Goal: Task Accomplishment & Management: Complete application form

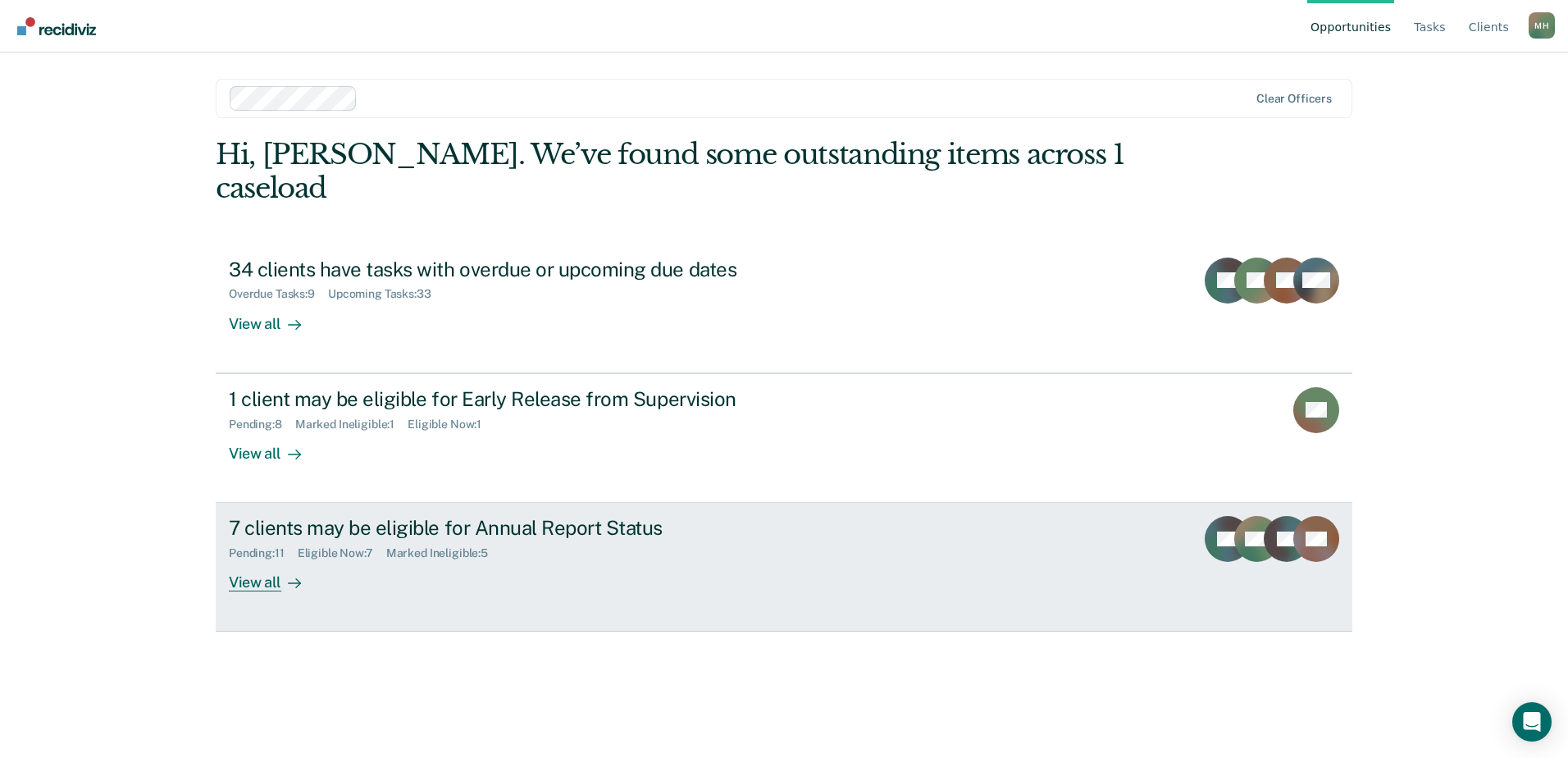
click at [589, 516] on div "7 clients may be eligible for Annual Report Status" at bounding box center [517, 527] width 576 height 23
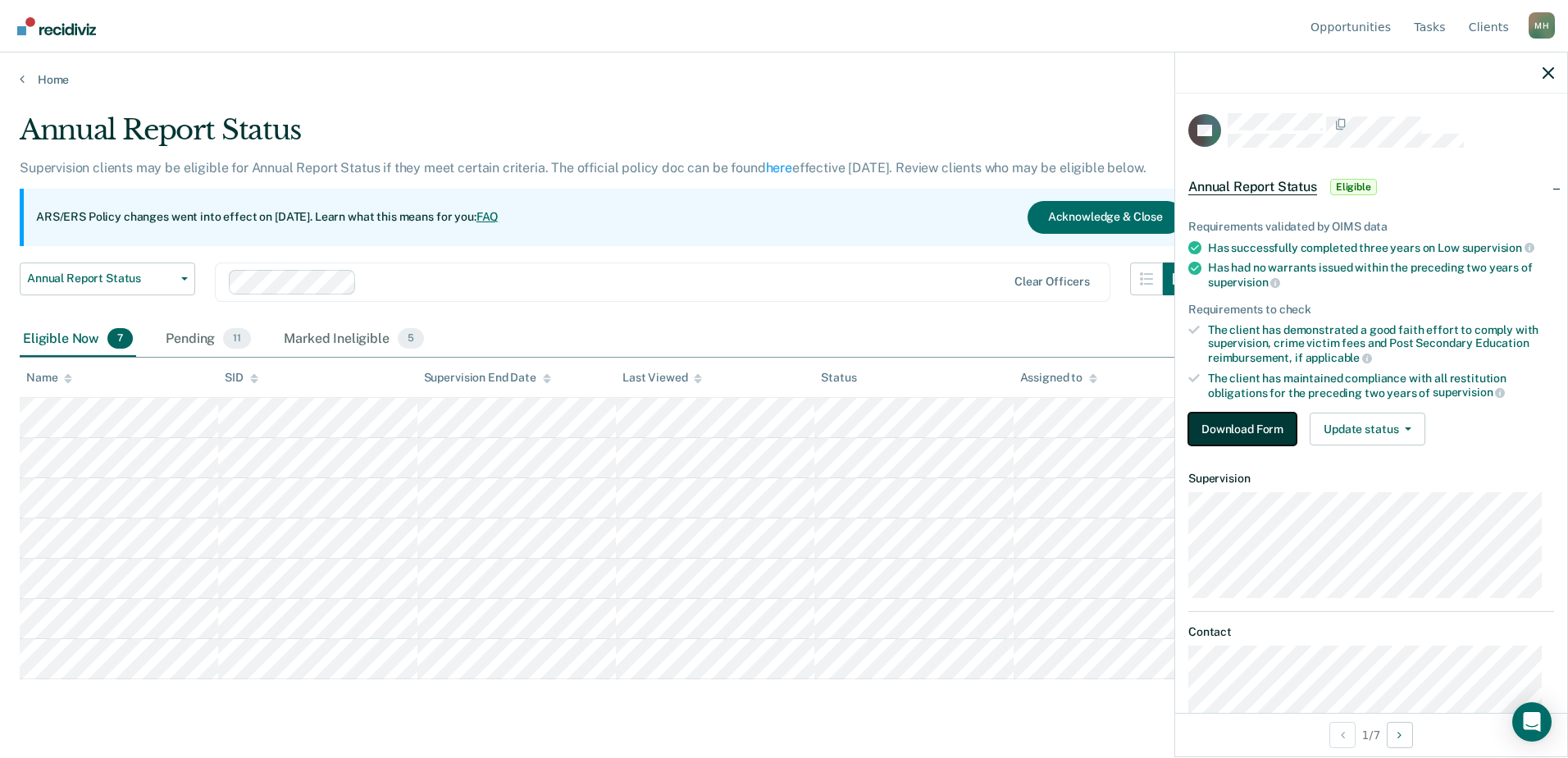
click at [1276, 430] on button "Download Form" at bounding box center [1242, 429] width 108 height 33
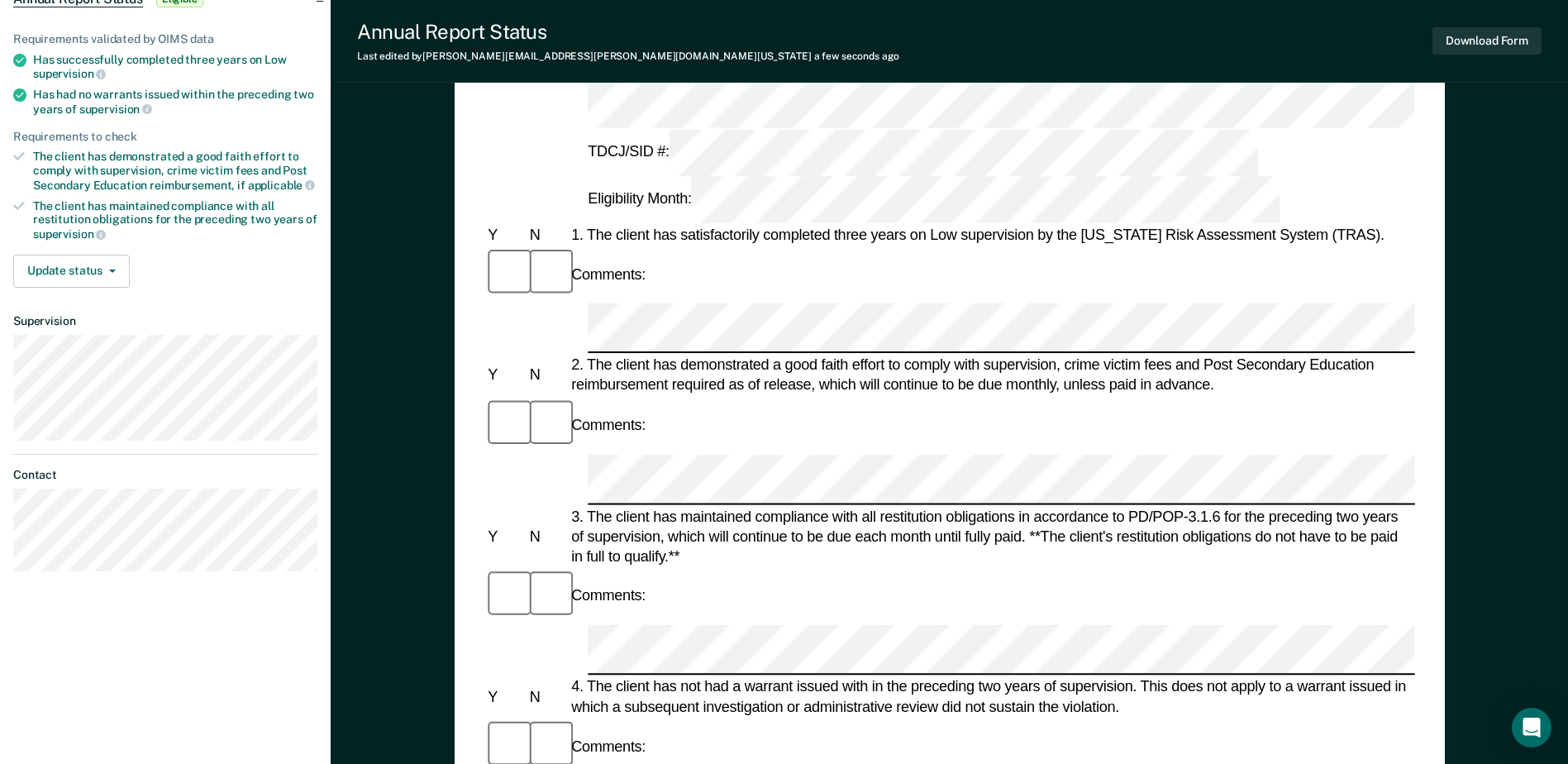
scroll to position [331, 0]
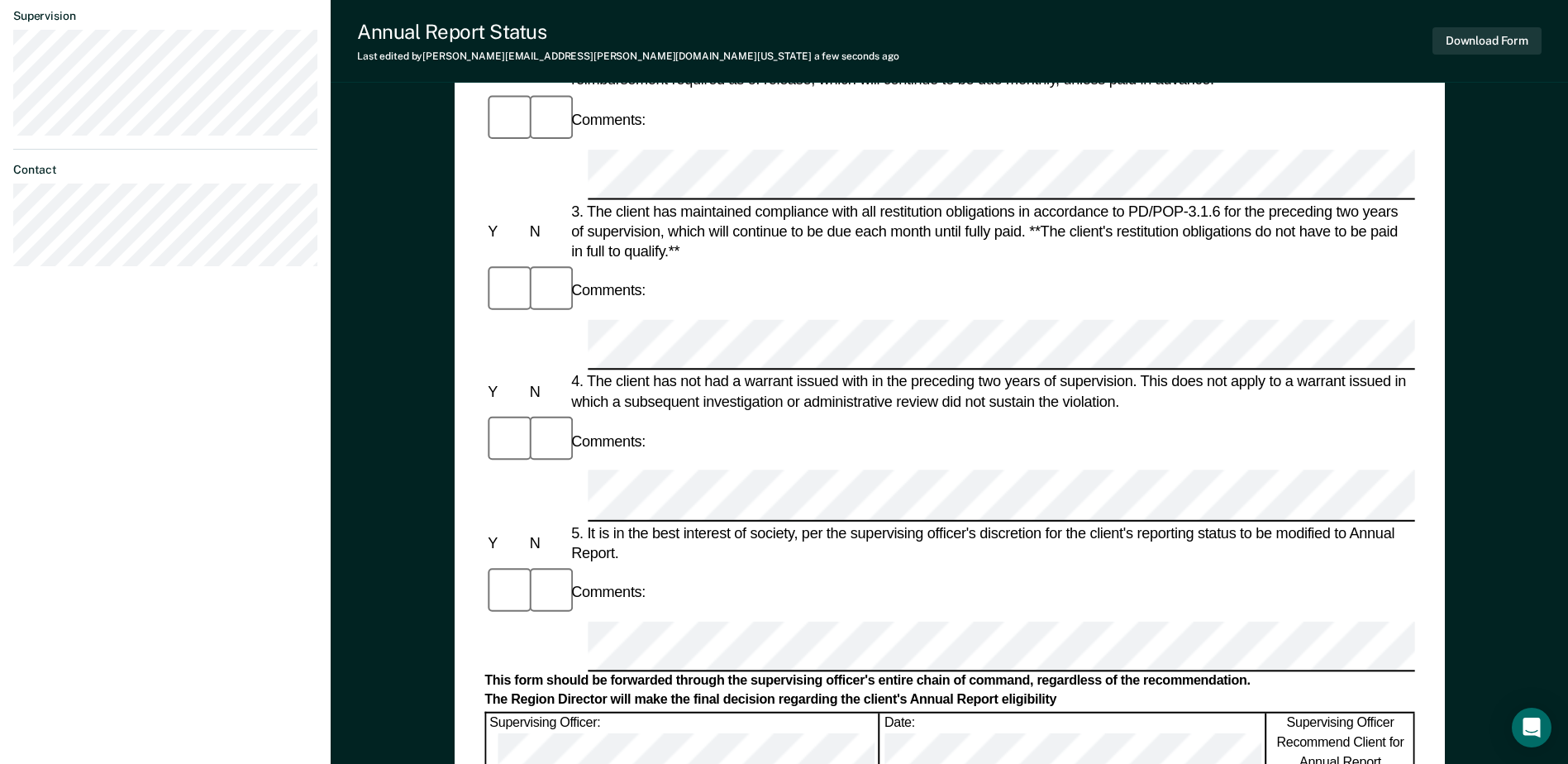
scroll to position [496, 0]
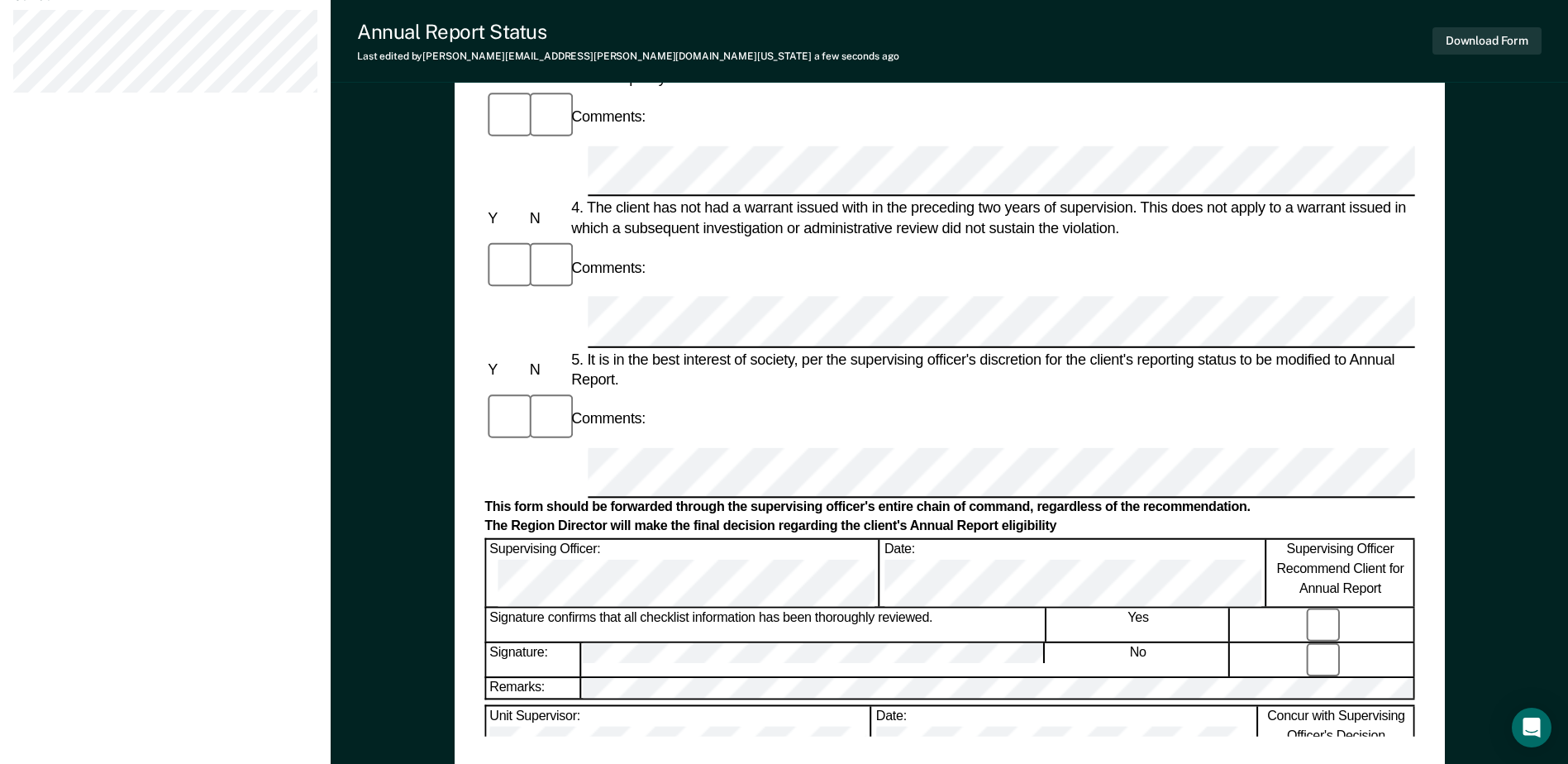
click at [728, 718] on div "Annual Reporting Checklist, Recommendation, and Determination Form Clients who …" at bounding box center [949, 121] width 930 height 1230
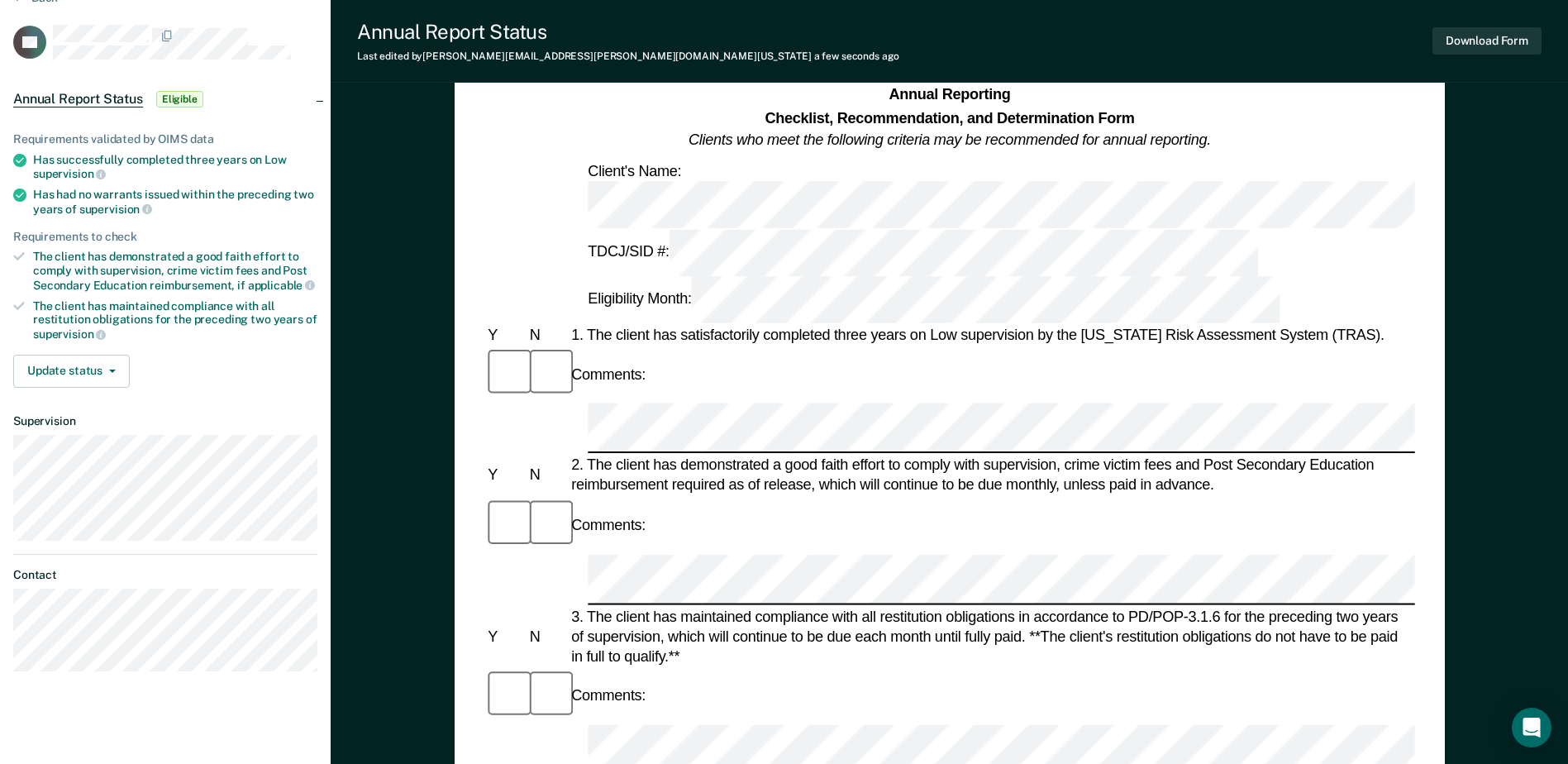
scroll to position [0, 0]
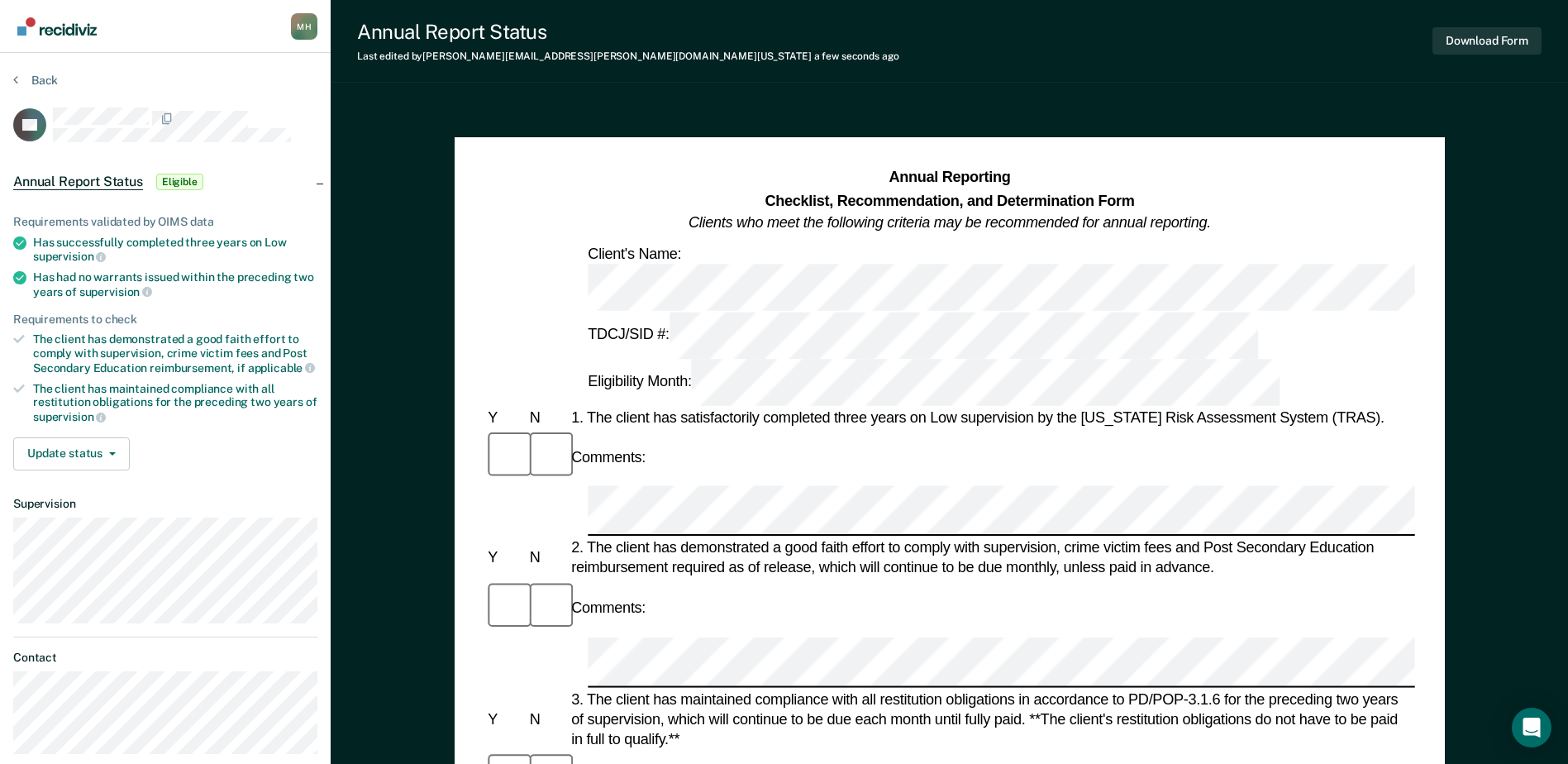
click at [80, 445] on button "Update status" at bounding box center [71, 454] width 117 height 33
click at [108, 510] on button "Mark Ineligible" at bounding box center [92, 520] width 160 height 26
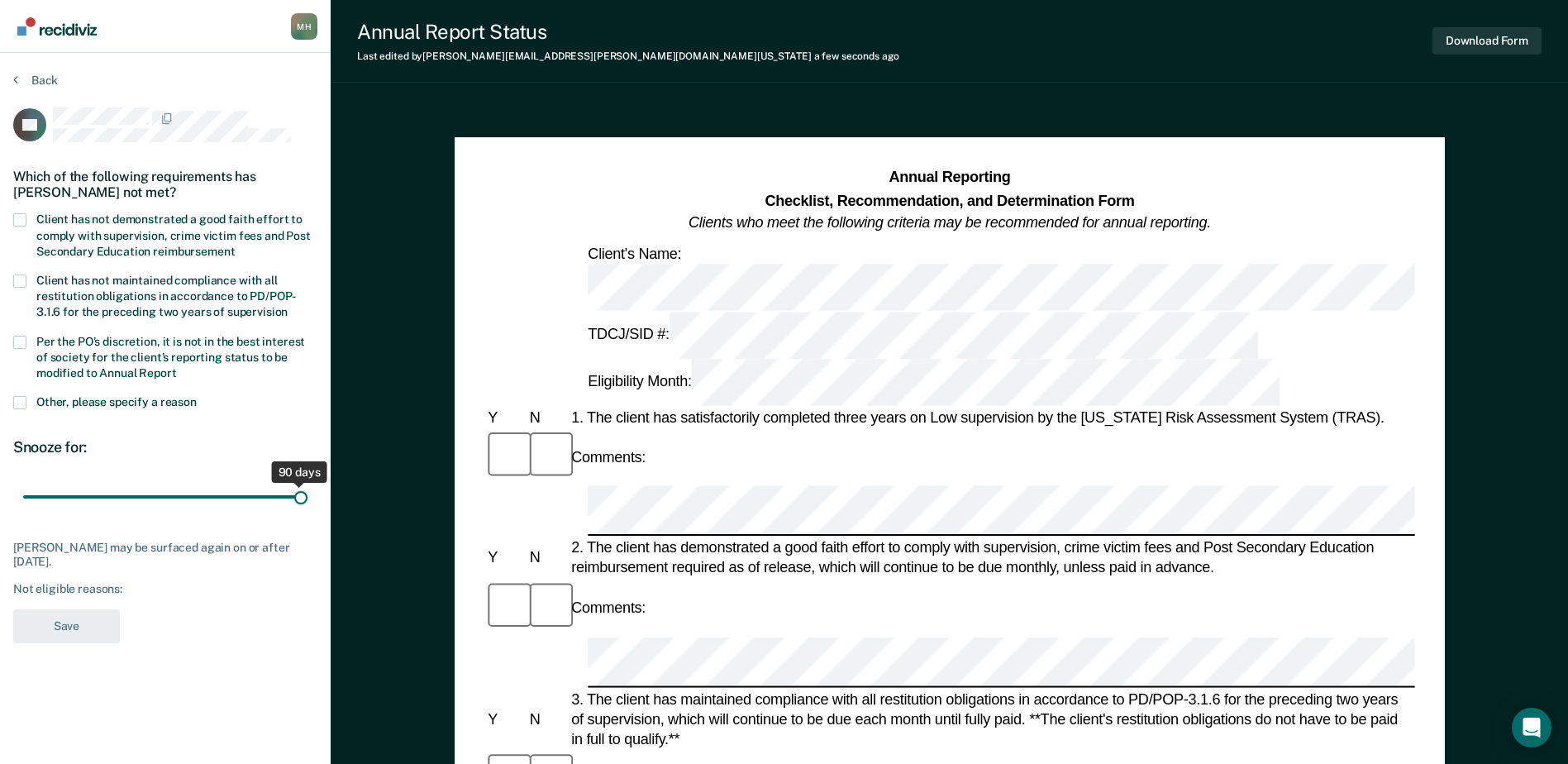
drag, startPoint x: 118, startPoint y: 489, endPoint x: 354, endPoint y: 506, distance: 236.6
type input "90"
click at [308, 506] on input "range" at bounding box center [166, 496] width 284 height 28
click at [56, 227] on span "Client has not demonstrated a good faith effort to comply with supervision, cri…" at bounding box center [174, 235] width 275 height 45
click at [234, 245] on input "Client has not demonstrated a good faith effort to comply with supervision, cri…" at bounding box center [234, 245] width 0 height 0
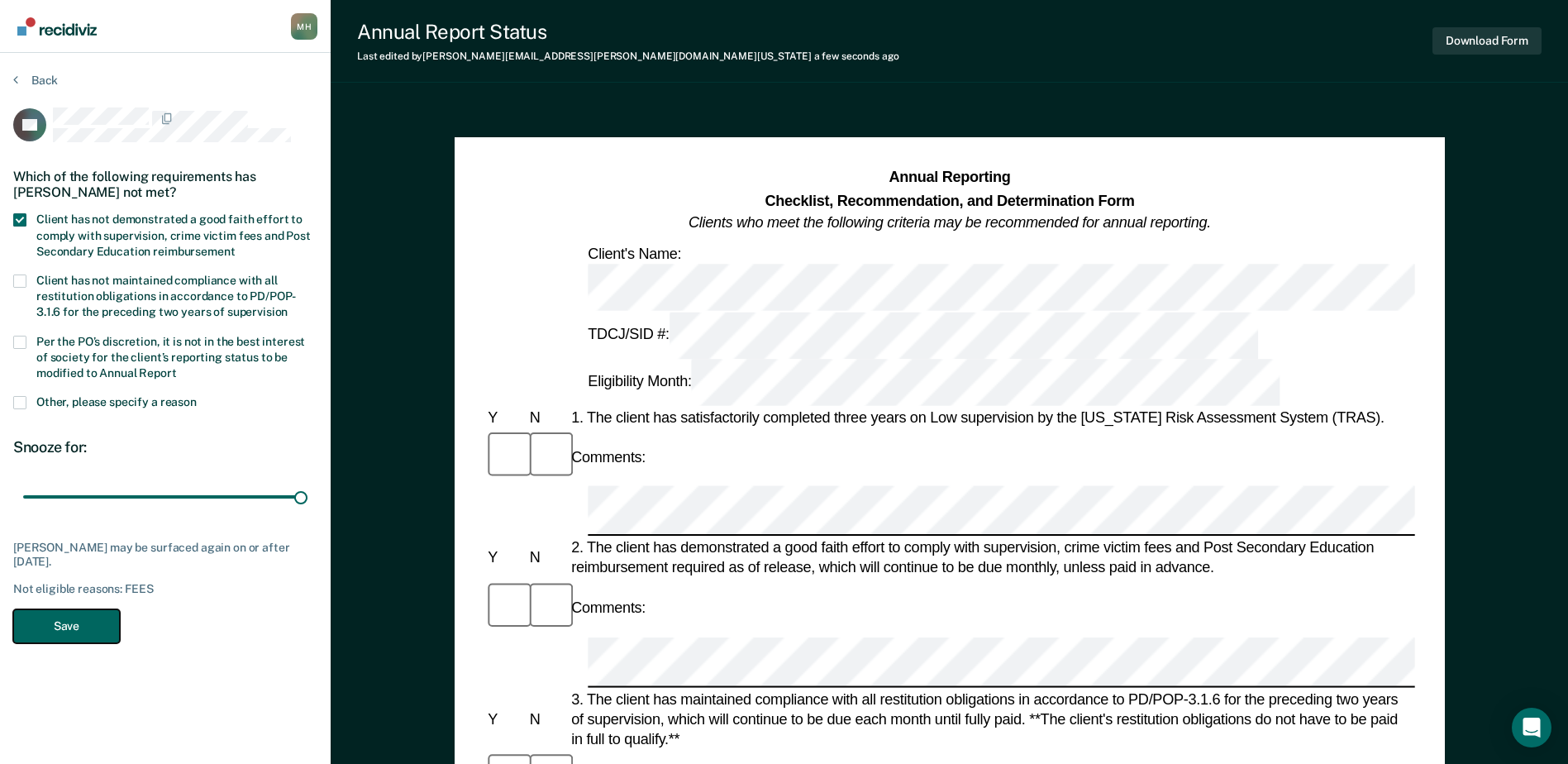
click at [94, 618] on button "Save" at bounding box center [66, 626] width 107 height 34
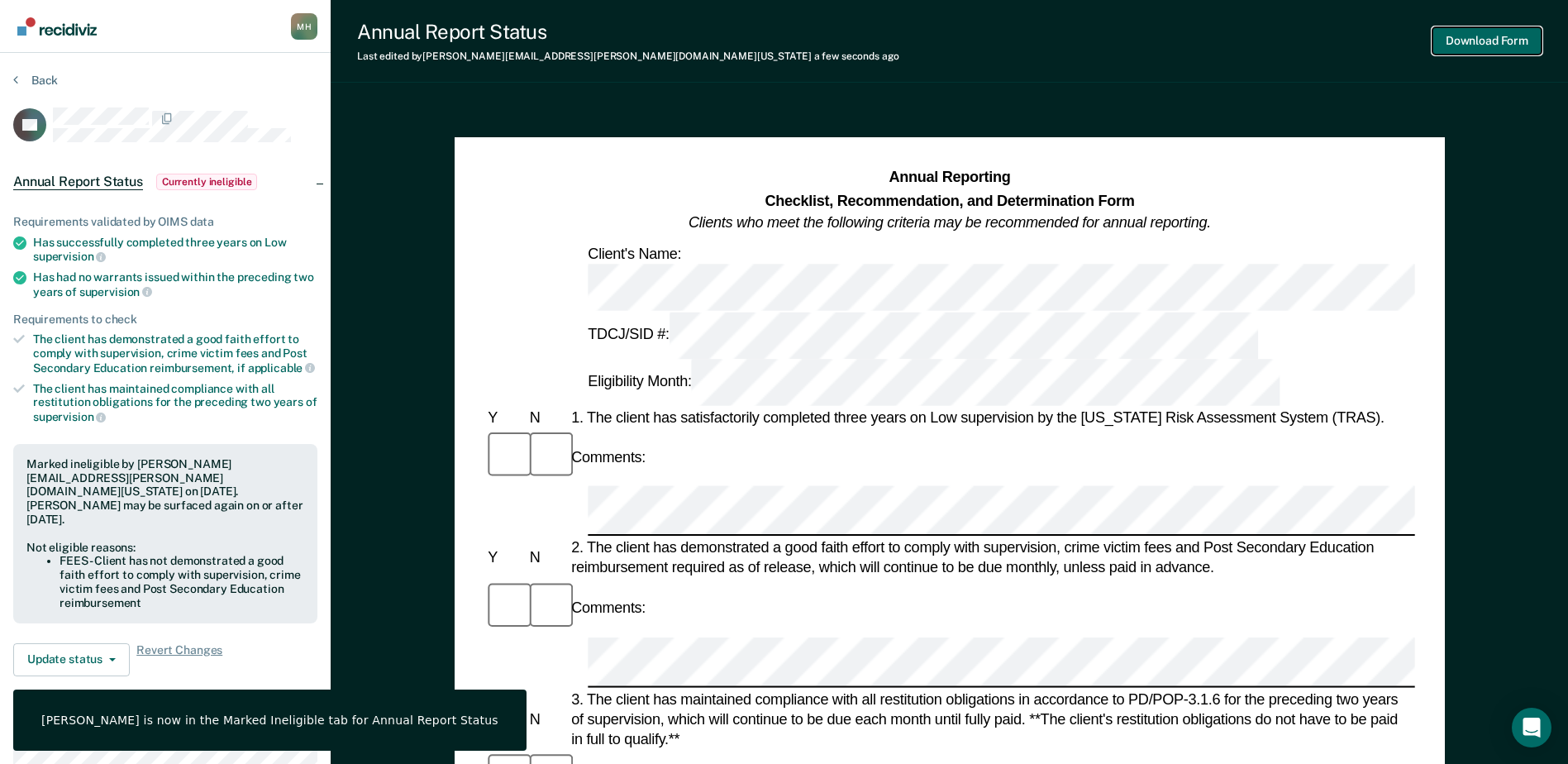
click at [1492, 41] on button "Download Form" at bounding box center [1486, 41] width 109 height 27
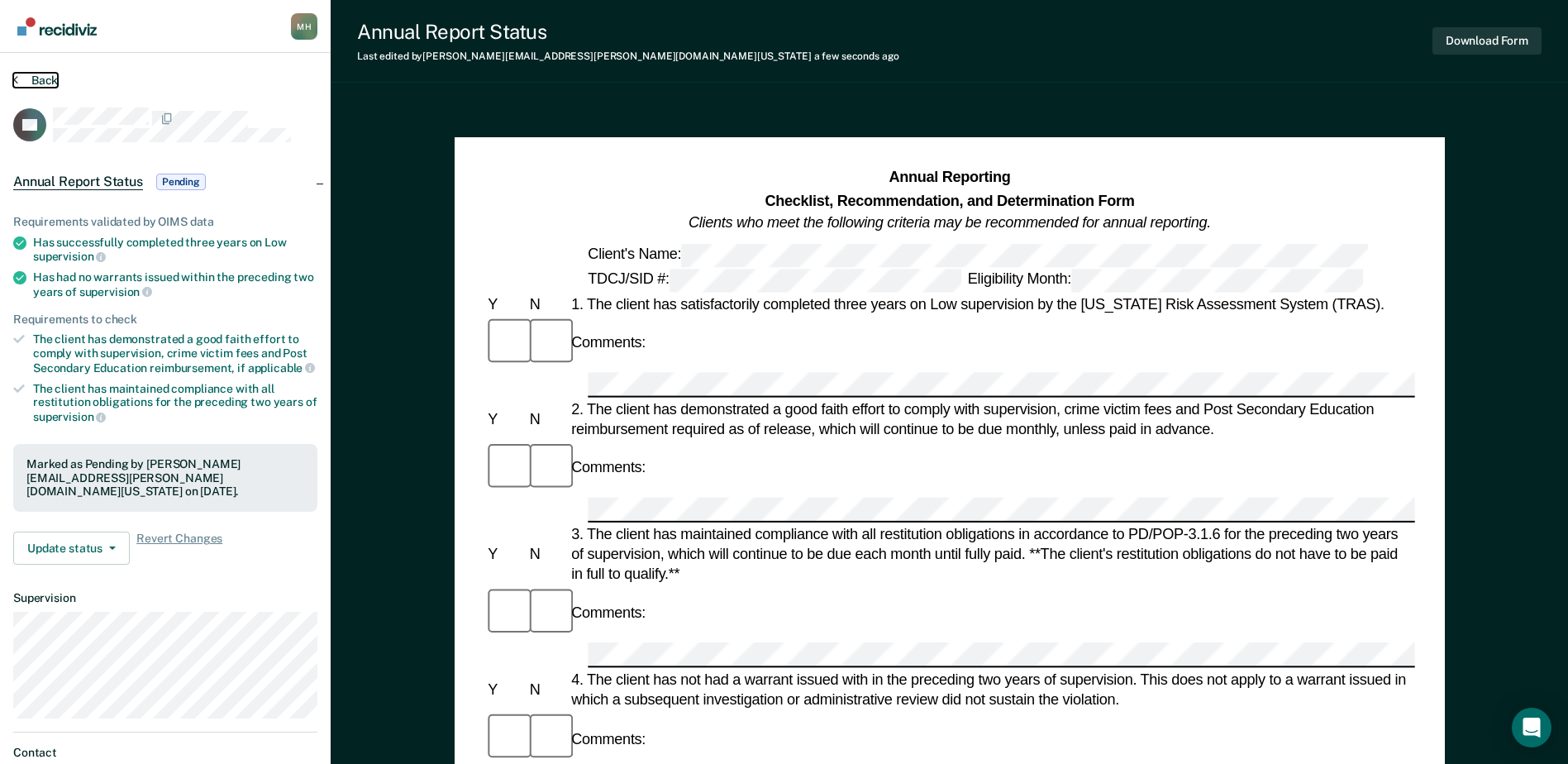
click at [50, 81] on button "Back" at bounding box center [35, 79] width 45 height 15
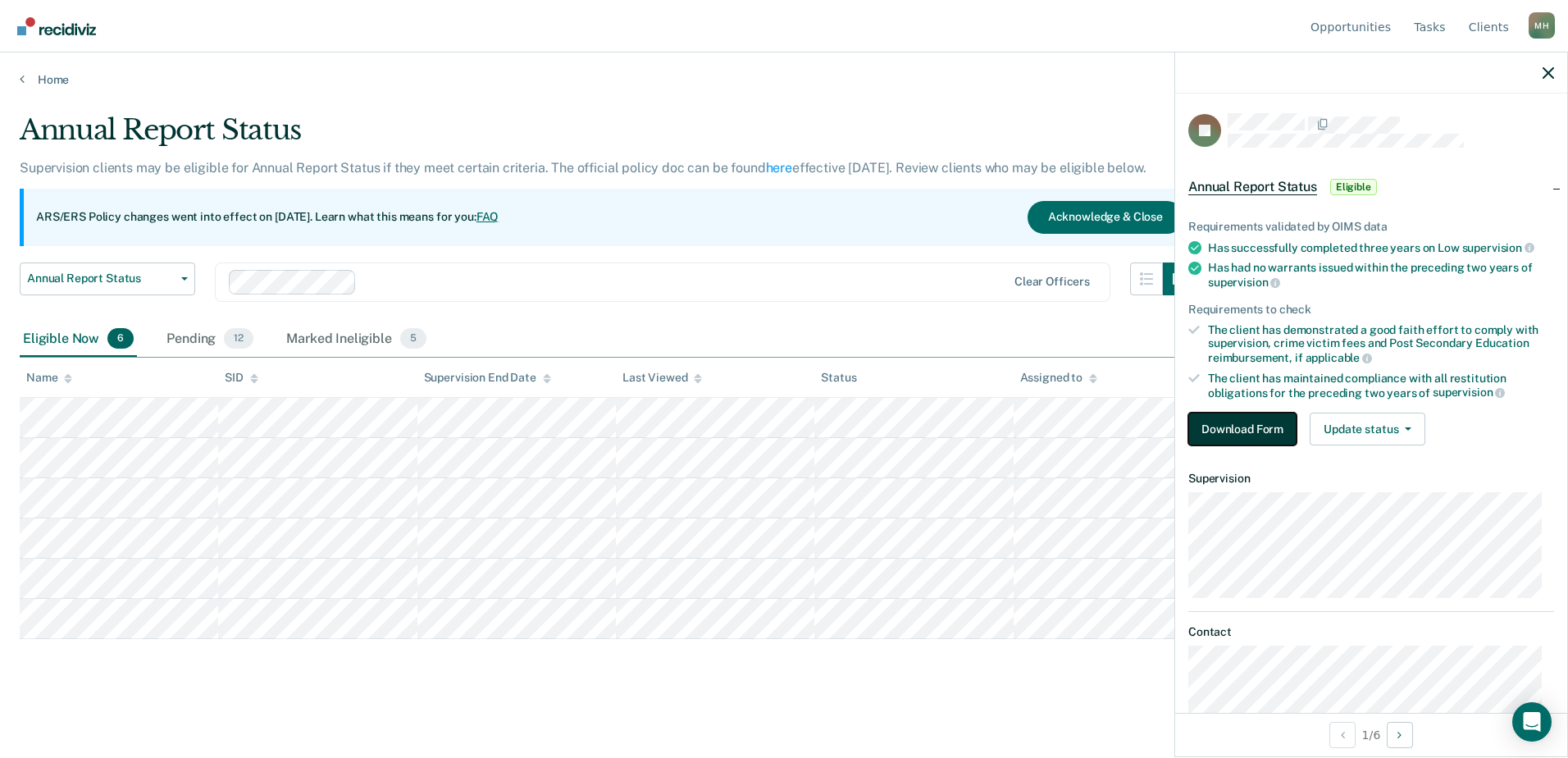
click at [1244, 428] on button "Download Form" at bounding box center [1242, 429] width 108 height 33
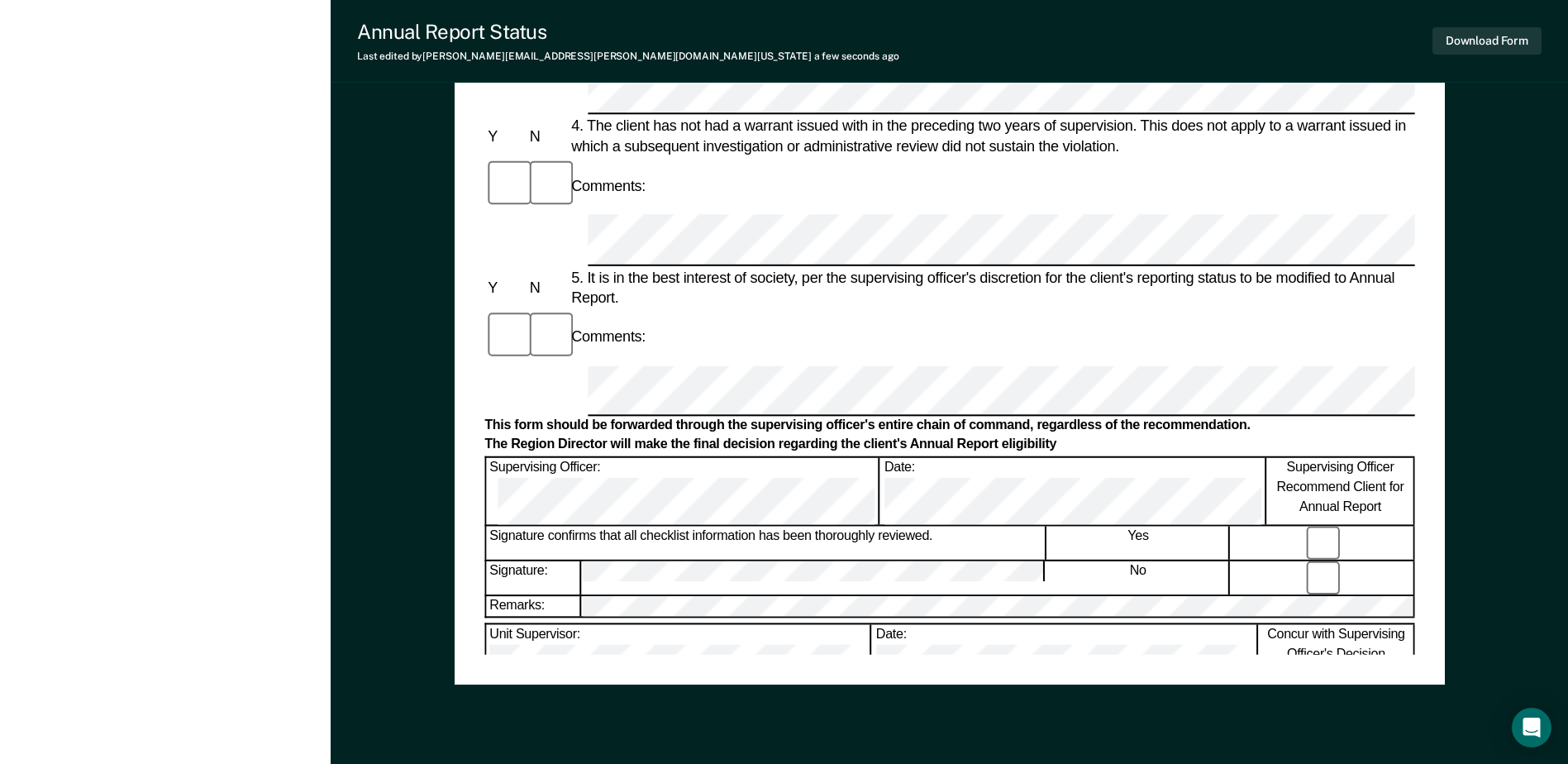
scroll to position [743, 0]
click at [790, 621] on div "Annual Reporting Checklist, Recommendation, and Determination Form Clients who …" at bounding box center [949, 38] width 930 height 1230
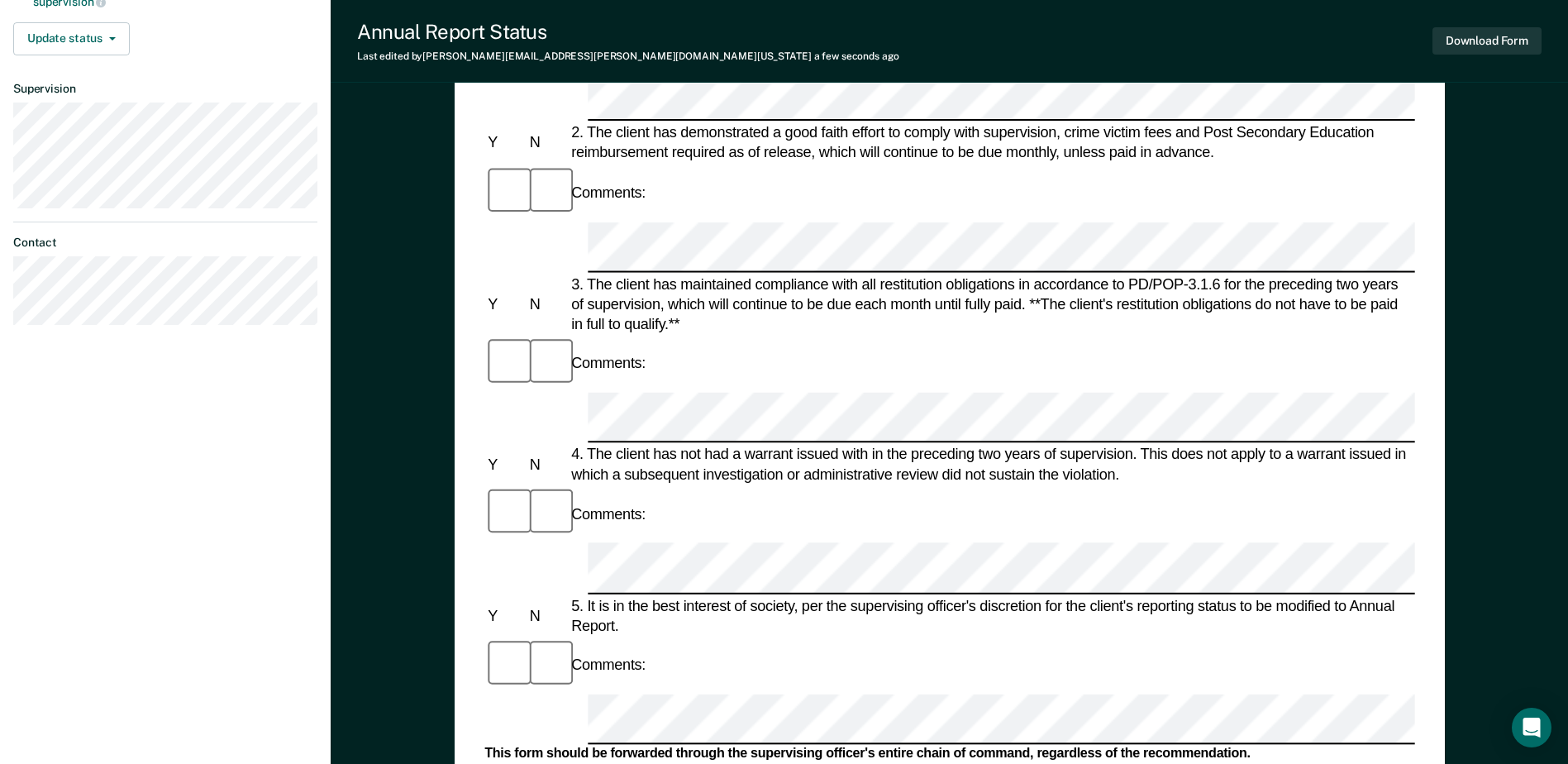
scroll to position [413, 0]
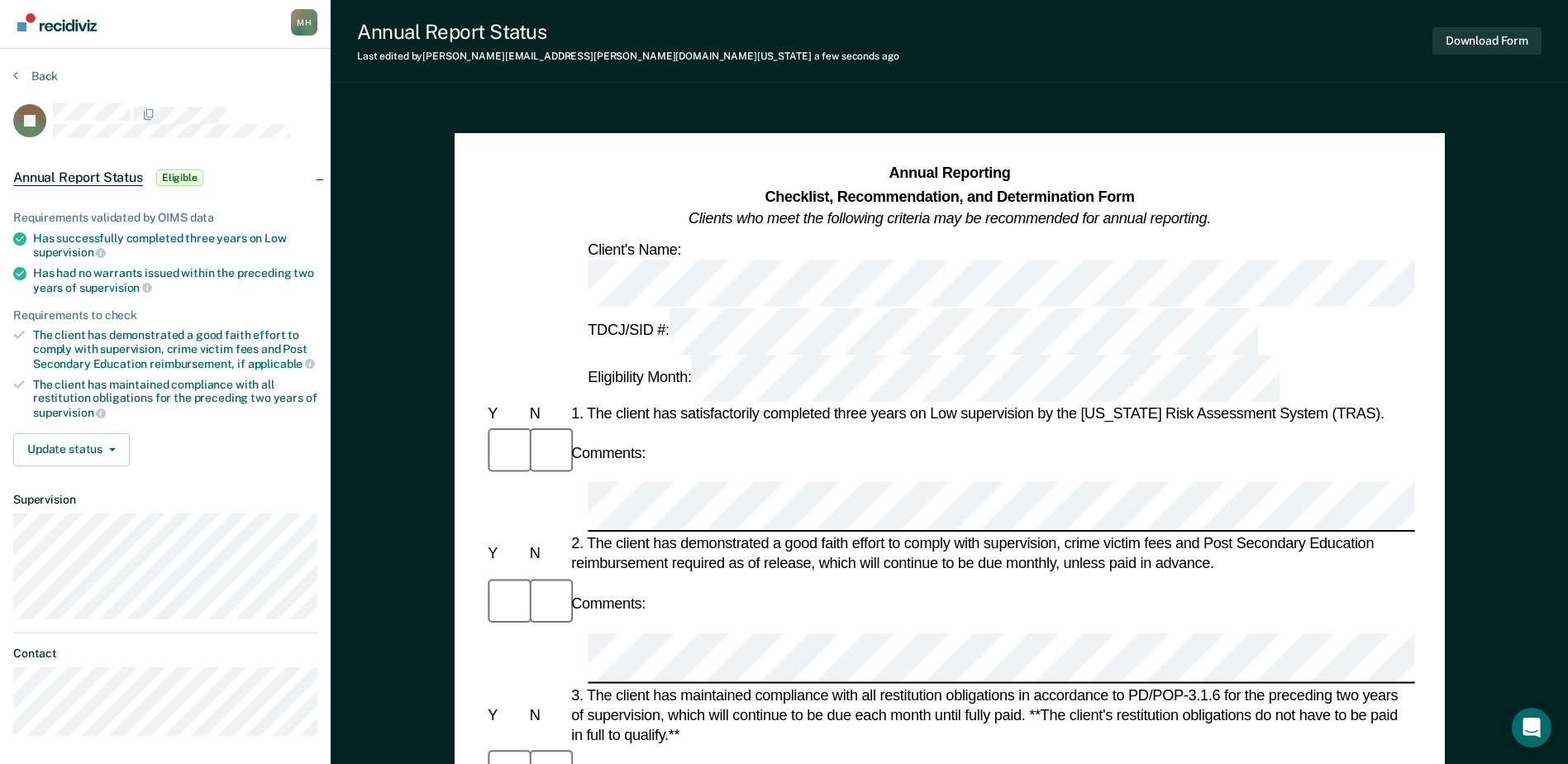
scroll to position [0, 0]
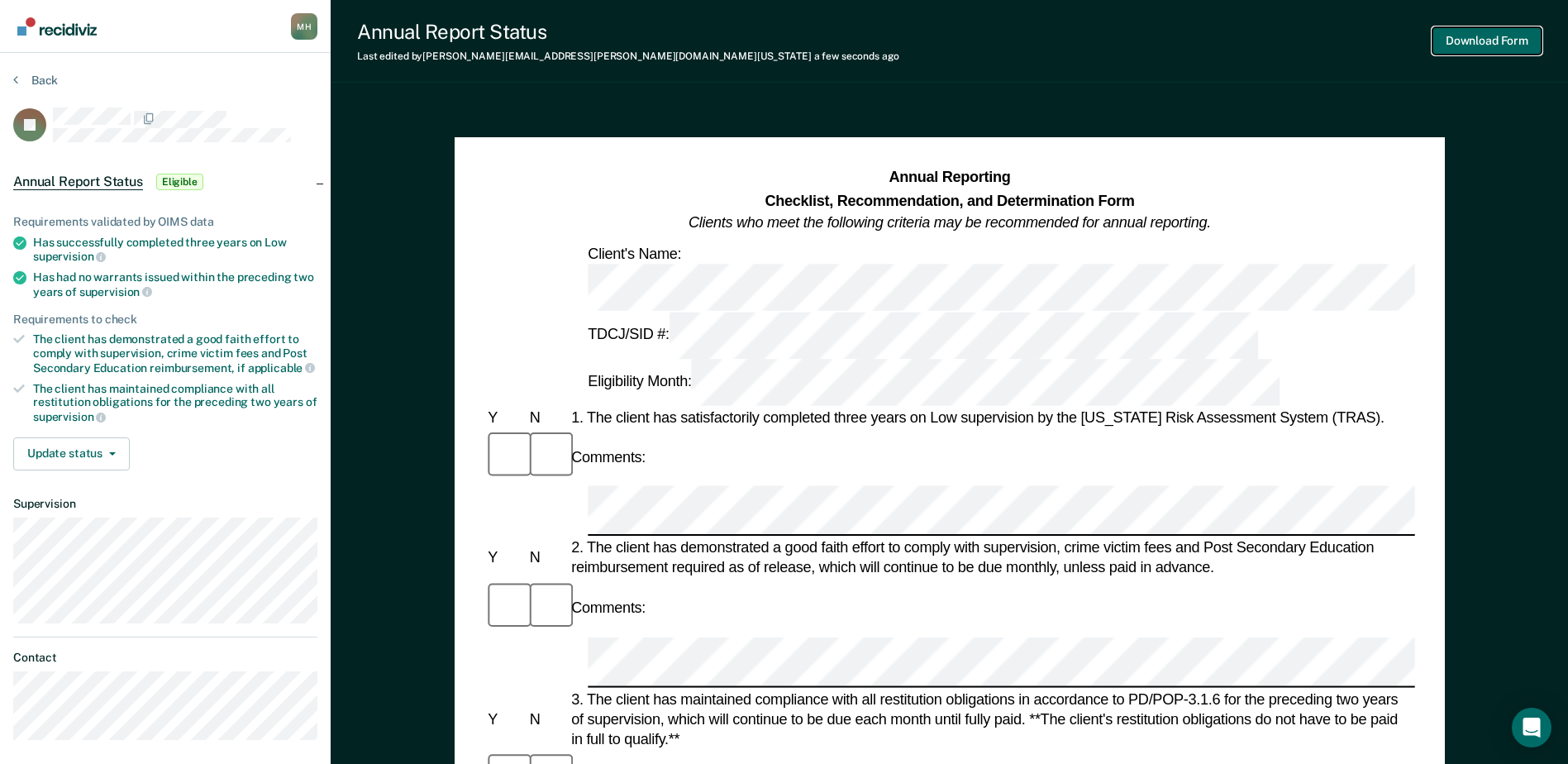
click at [1483, 38] on button "Download Form" at bounding box center [1486, 41] width 109 height 27
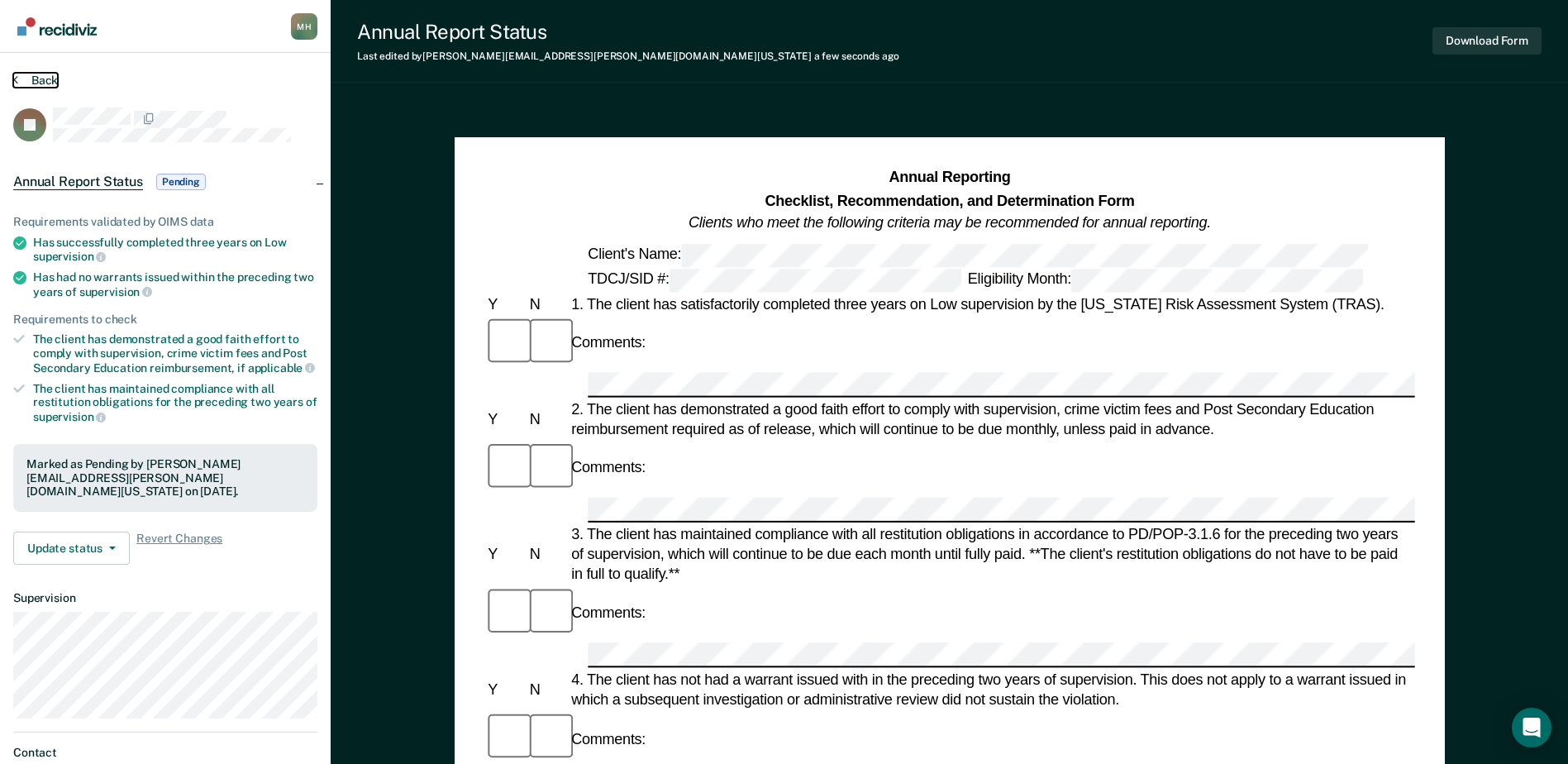
click at [54, 74] on button "Back" at bounding box center [35, 79] width 45 height 15
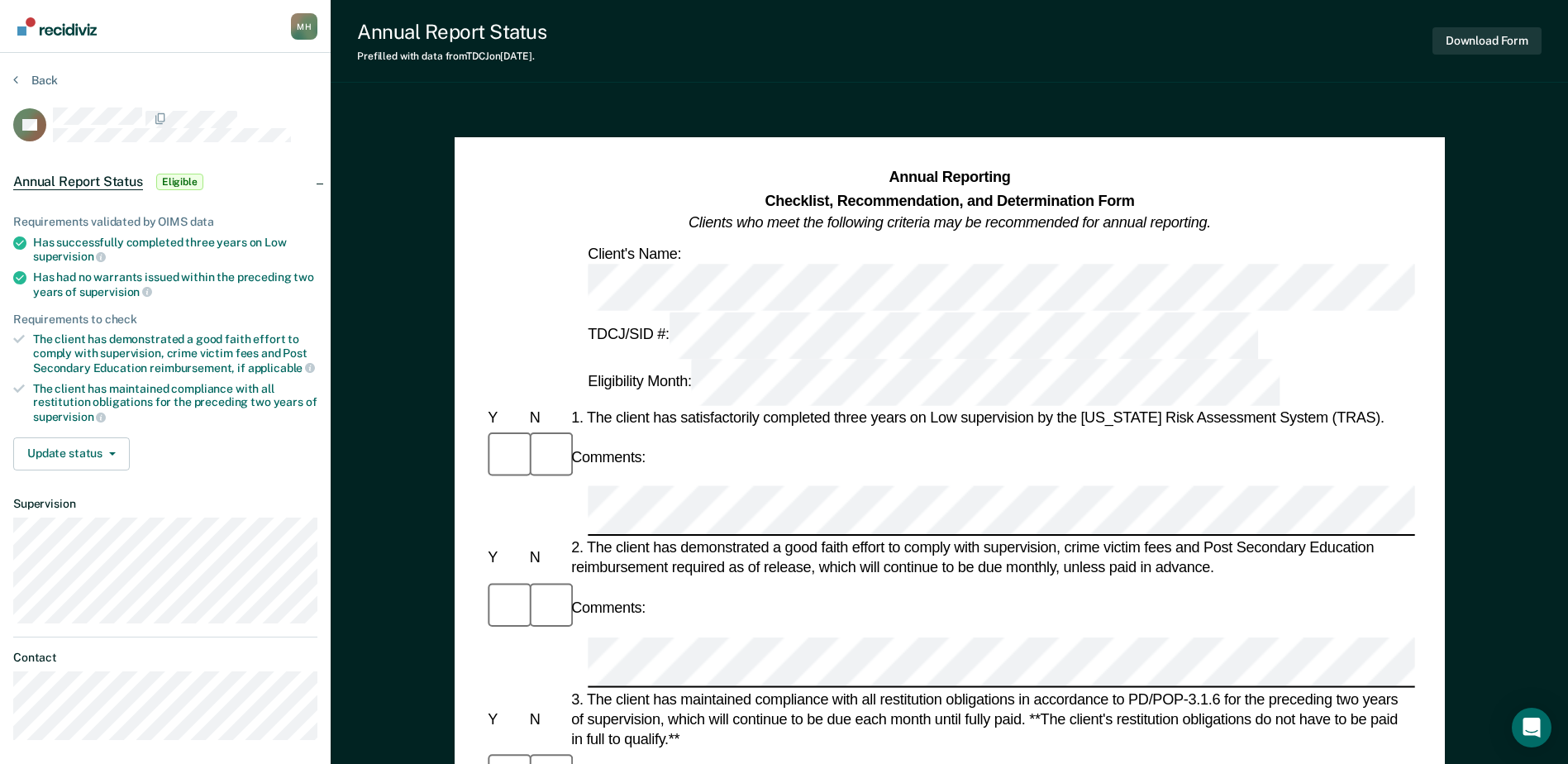
click at [42, 71] on section "Back CA Annual Report Status Eligible Requirements validated by OIMS data Has s…" at bounding box center [165, 413] width 330 height 720
click at [40, 80] on button "Back" at bounding box center [35, 79] width 45 height 15
